Goal: Task Accomplishment & Management: Manage account settings

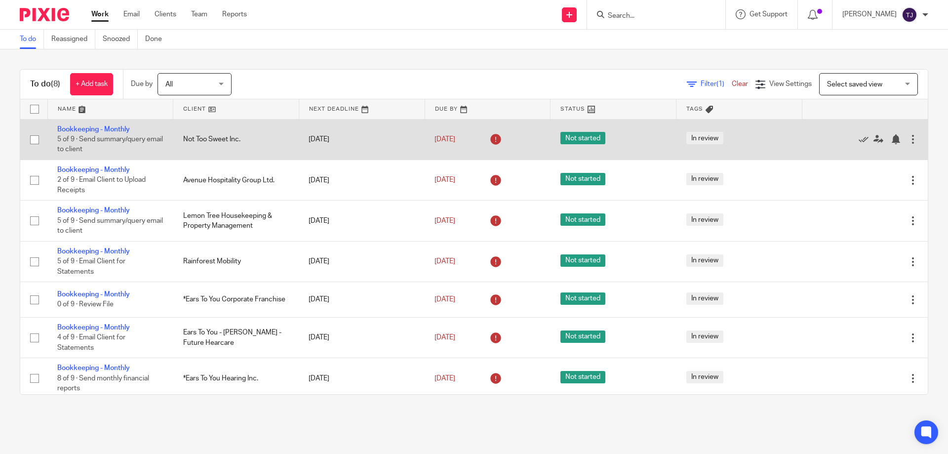
click at [116, 124] on td "Bookkeeping - Monthly 5 of 9 · Send summary/query email to client" at bounding box center [110, 139] width 126 height 40
click at [112, 126] on link "Bookkeeping - Monthly" at bounding box center [93, 129] width 73 height 7
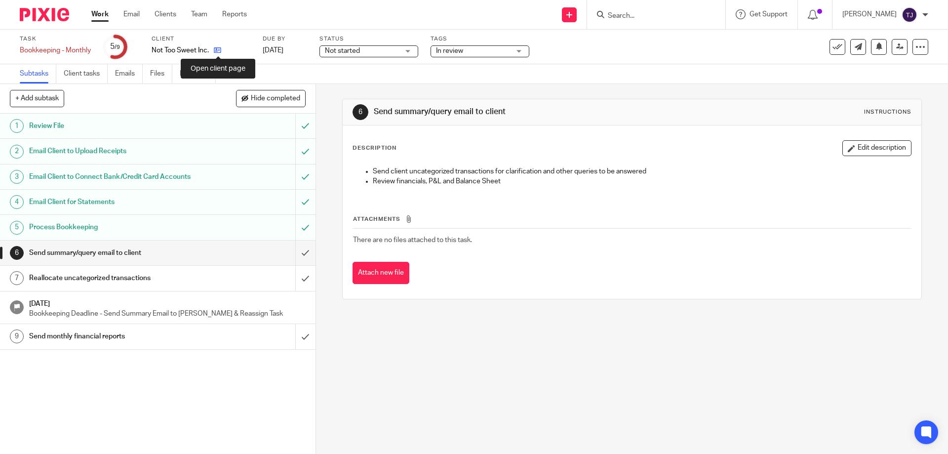
click at [220, 52] on icon at bounding box center [217, 49] width 7 height 7
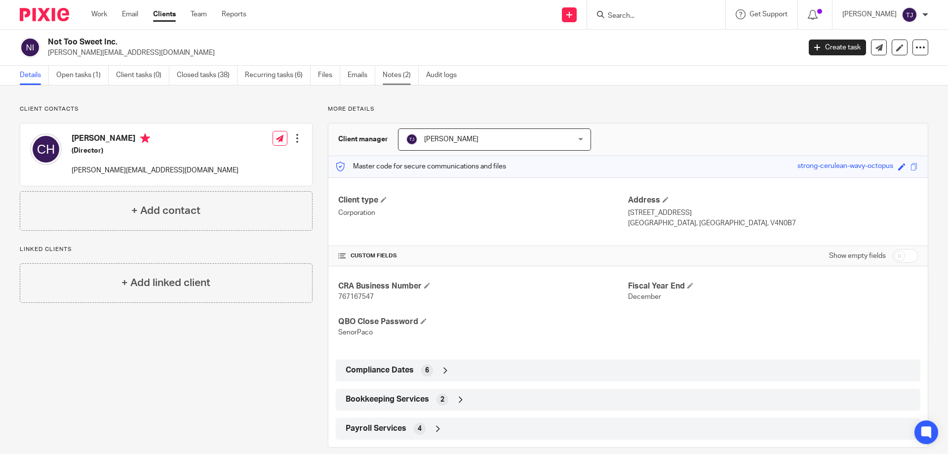
click at [387, 75] on link "Notes (2)" at bounding box center [401, 75] width 36 height 19
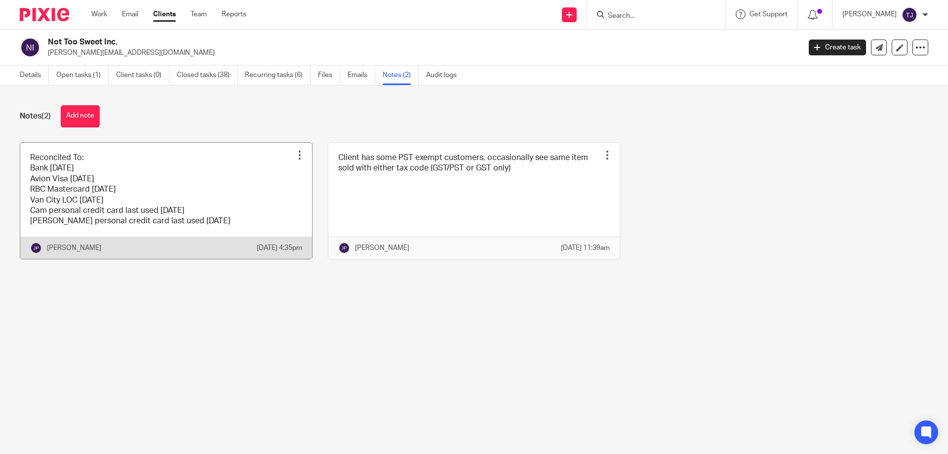
click at [177, 194] on link at bounding box center [166, 201] width 292 height 116
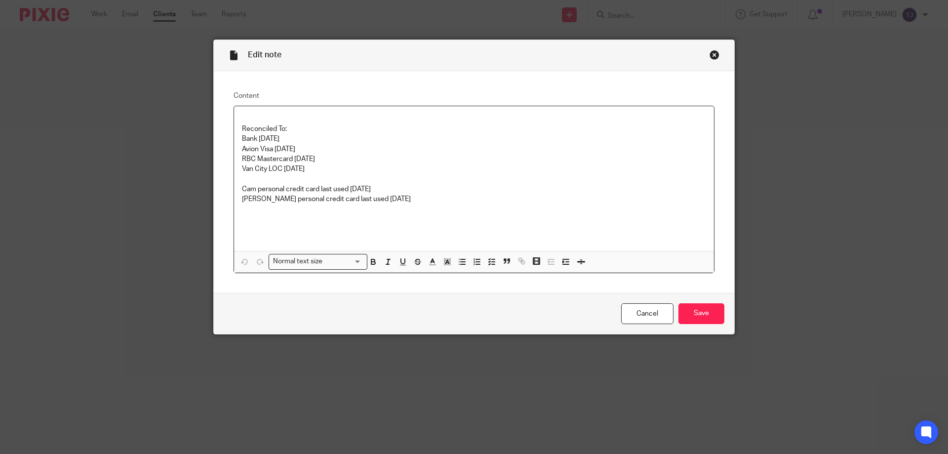
click at [295, 173] on p "Van City LOC July 31" at bounding box center [474, 169] width 464 height 10
click at [710, 316] on input "Save" at bounding box center [702, 313] width 46 height 21
